Goal: Information Seeking & Learning: Learn about a topic

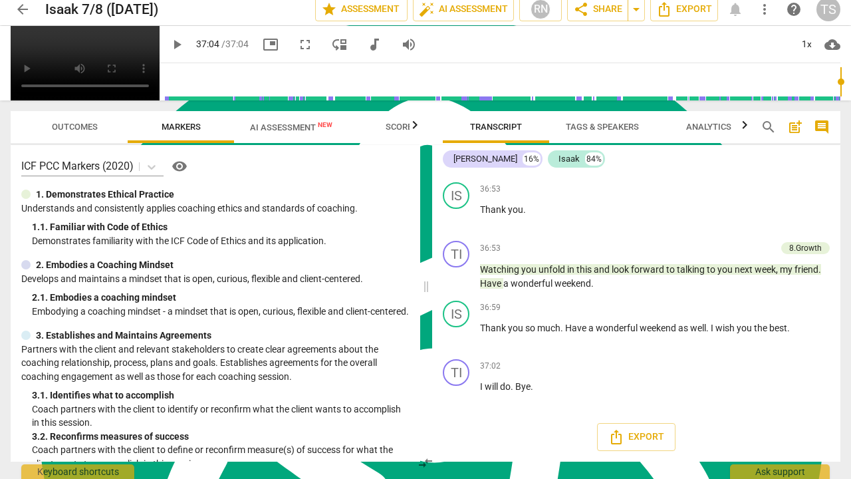
scroll to position [263, 0]
click at [160, 100] on video at bounding box center [85, 63] width 149 height 74
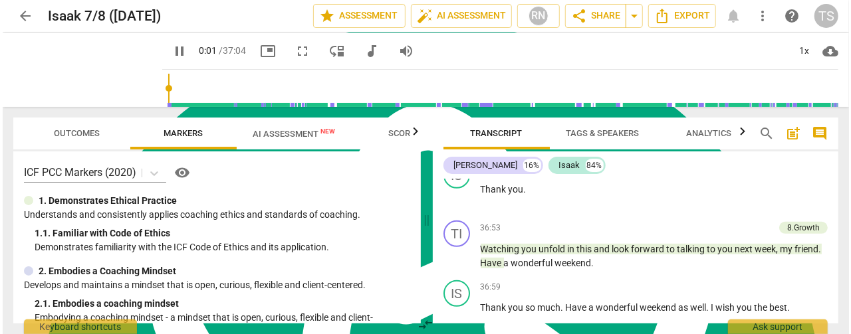
scroll to position [7950, 0]
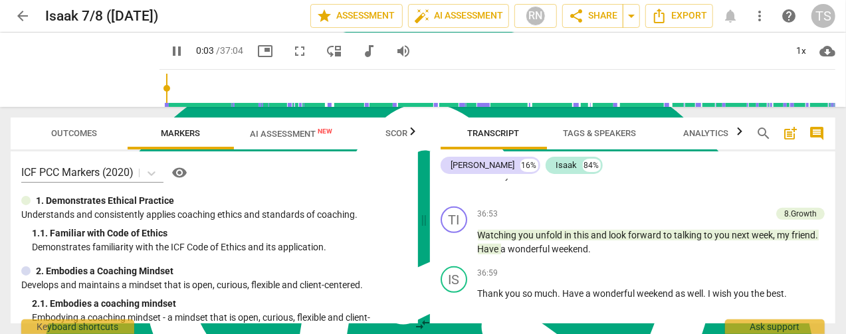
type input "4"
click at [21, 15] on span "arrow_back" at bounding box center [23, 16] width 16 height 16
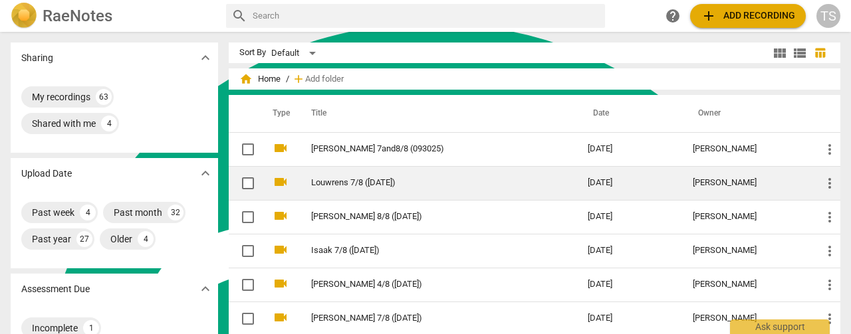
click at [344, 185] on link "Louwrens 7/8 ([DATE])" at bounding box center [425, 183] width 229 height 10
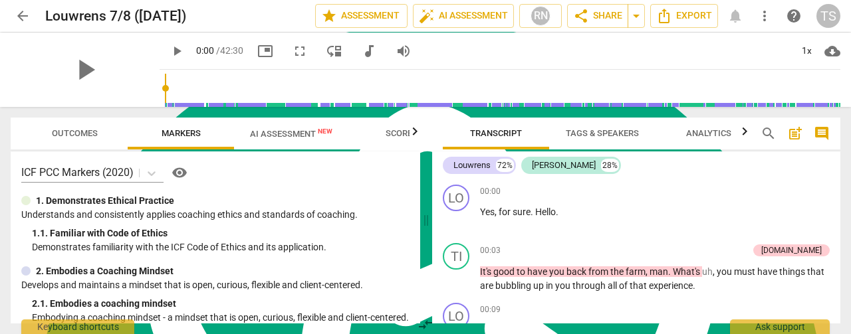
click at [296, 139] on span "AI Assessment New" at bounding box center [291, 134] width 82 height 10
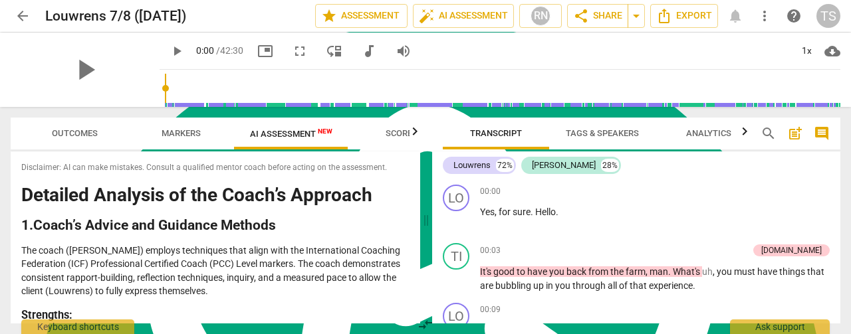
click at [28, 18] on span "arrow_back" at bounding box center [23, 16] width 16 height 16
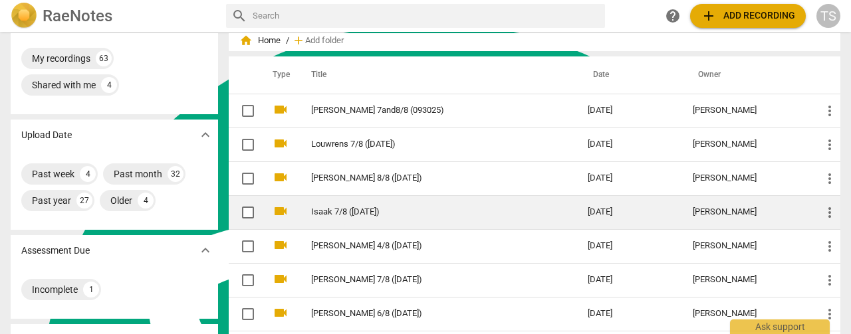
scroll to position [66, 0]
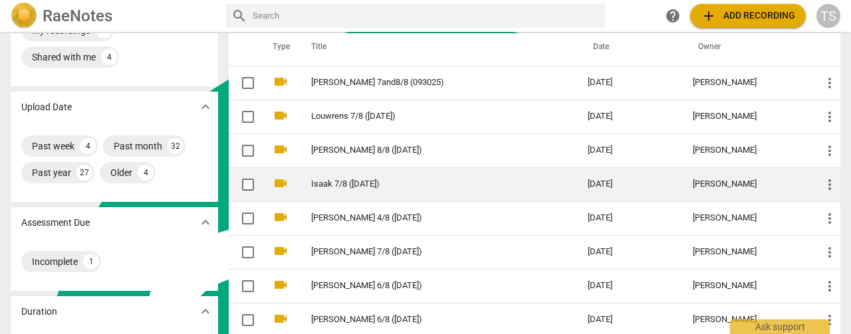
click at [326, 180] on link "Isaak 7/8 ([DATE])" at bounding box center [425, 185] width 229 height 10
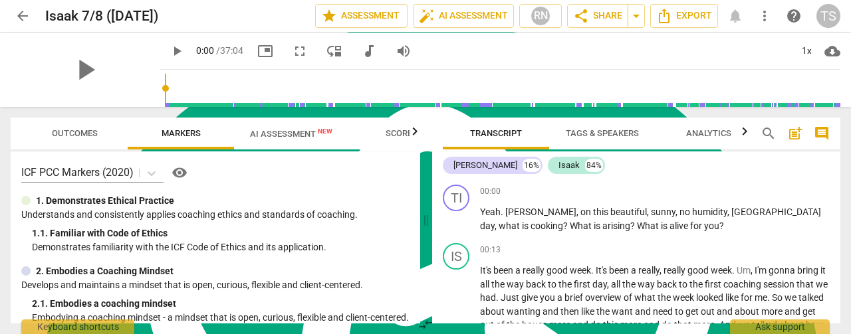
click at [287, 134] on span "AI Assessment New" at bounding box center [291, 134] width 82 height 10
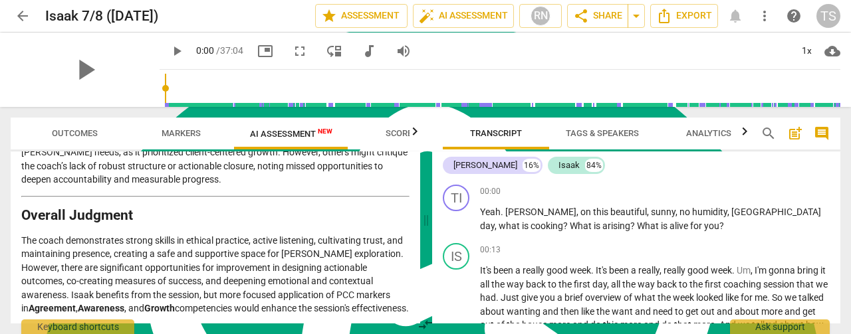
scroll to position [2396, 0]
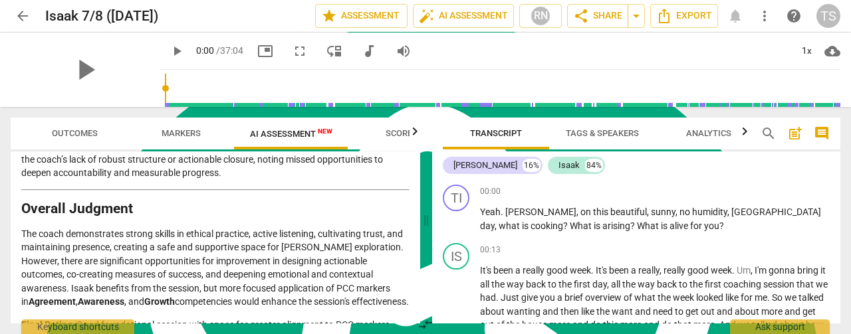
click at [19, 19] on span "arrow_back" at bounding box center [23, 16] width 16 height 16
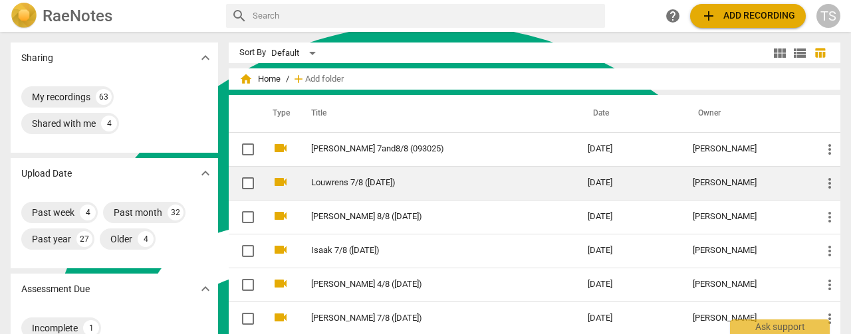
click at [352, 179] on link "Louwrens 7/8 ([DATE])" at bounding box center [425, 183] width 229 height 10
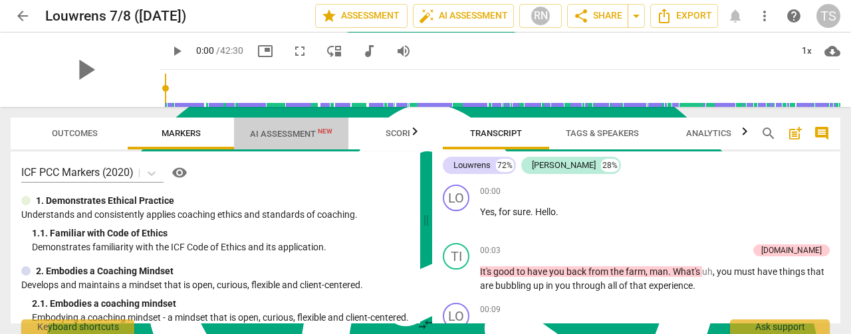
click at [274, 134] on span "AI Assessment New" at bounding box center [291, 134] width 82 height 10
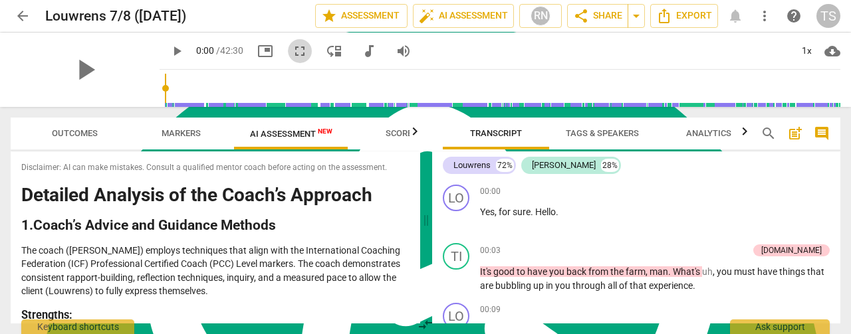
drag, startPoint x: 281, startPoint y: 52, endPoint x: 261, endPoint y: 164, distance: 114.1
click at [292, 52] on span "fullscreen" at bounding box center [300, 51] width 16 height 16
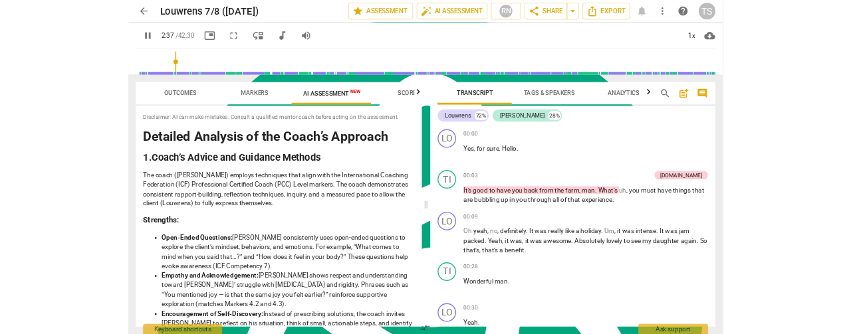
scroll to position [360, 0]
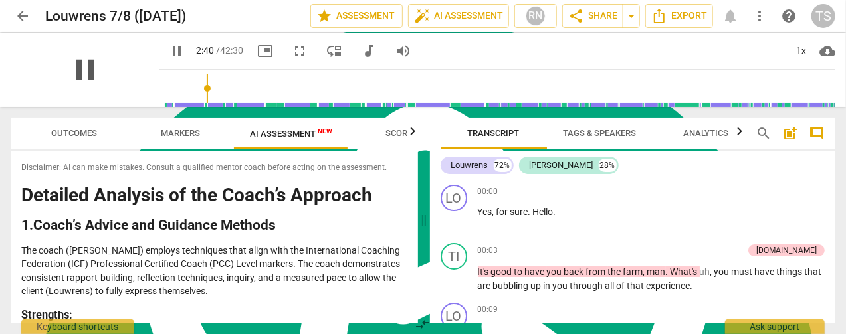
click at [73, 70] on span "pause" at bounding box center [85, 70] width 35 height 35
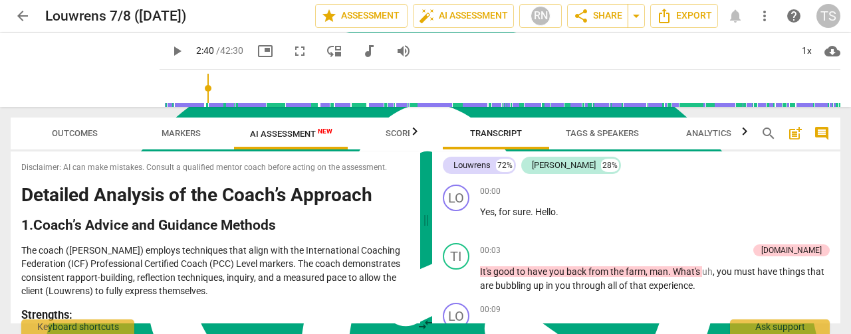
type input "160"
